Goal: Task Accomplishment & Management: Use online tool/utility

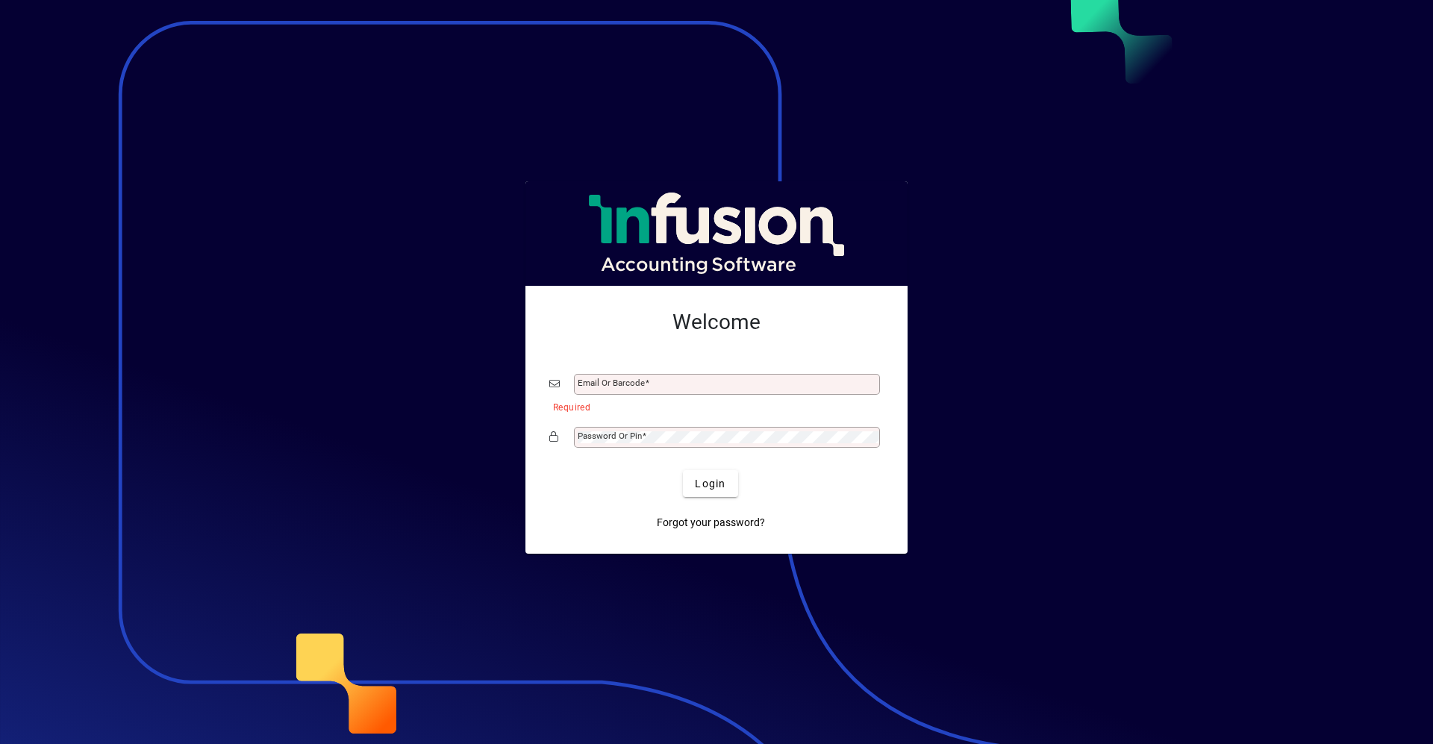
click at [1030, 350] on div at bounding box center [716, 372] width 1433 height 744
click at [857, 382] on input "Email or Barcode" at bounding box center [728, 384] width 301 height 12
